Goal: Find specific page/section

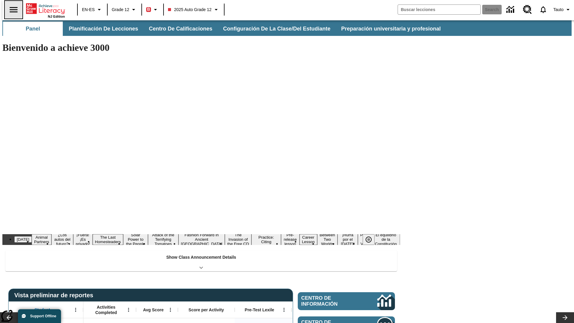
click at [11, 10] on icon "Abrir el menú lateral" at bounding box center [14, 9] width 8 height 5
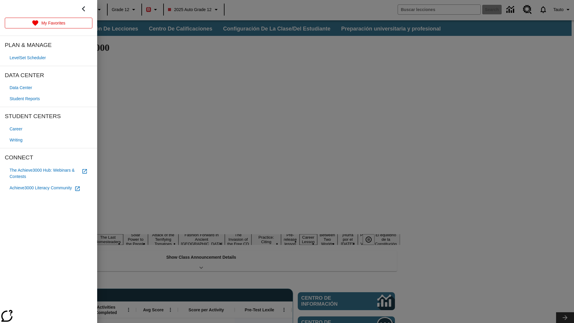
click at [26, 99] on span "Student Reports" at bounding box center [25, 99] width 30 height 6
